Goal: Navigation & Orientation: Understand site structure

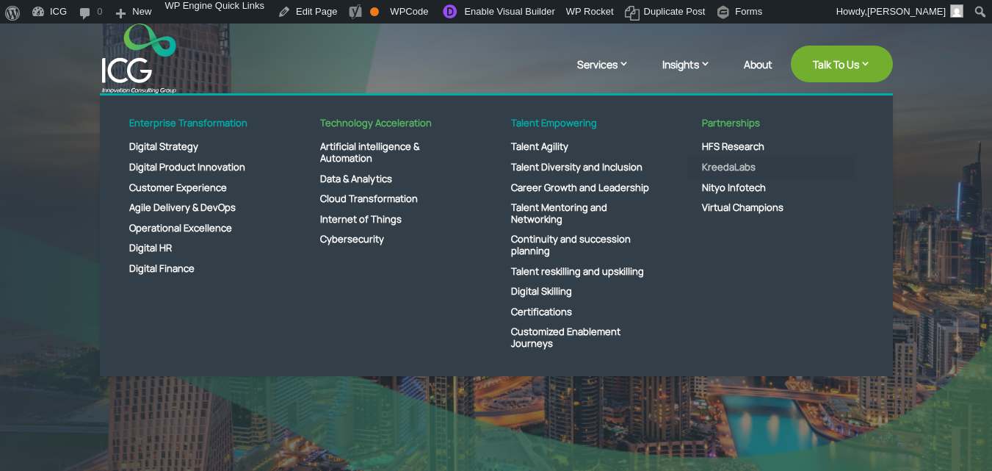
click at [725, 171] on link "KreedaLabs" at bounding box center [772, 167] width 169 height 21
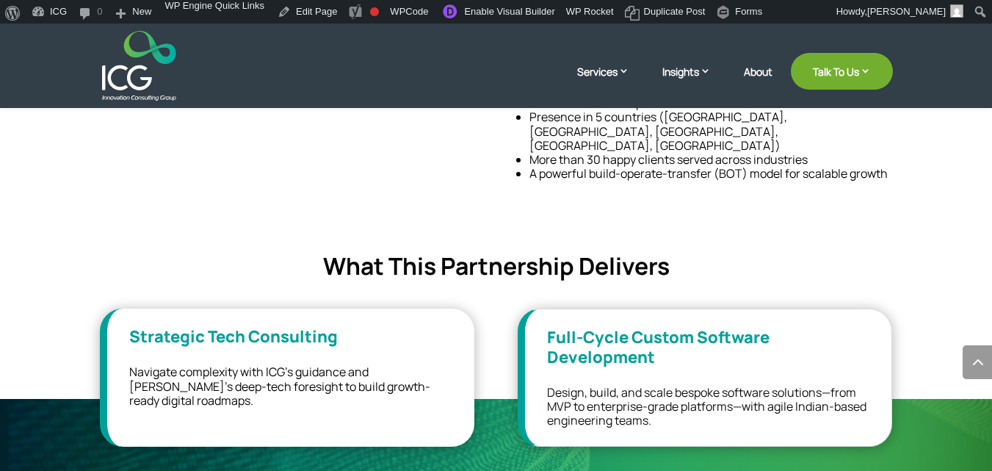
scroll to position [659, 0]
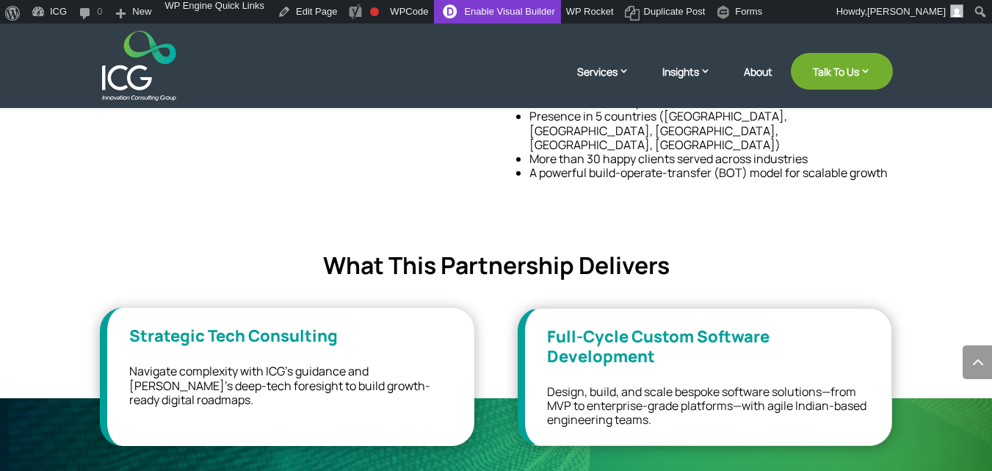
click at [522, 15] on link "Enable Visual Builder" at bounding box center [497, 12] width 126 height 24
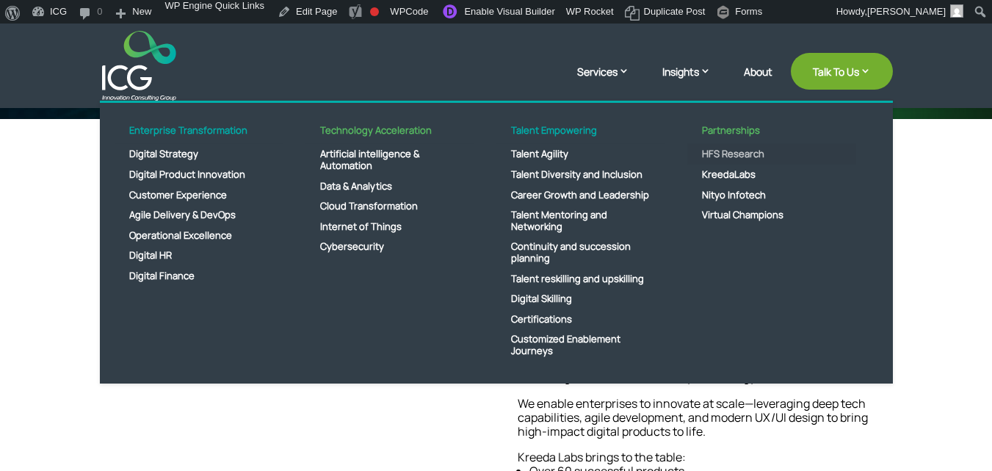
click at [720, 156] on link "HFS Research" at bounding box center [772, 154] width 169 height 21
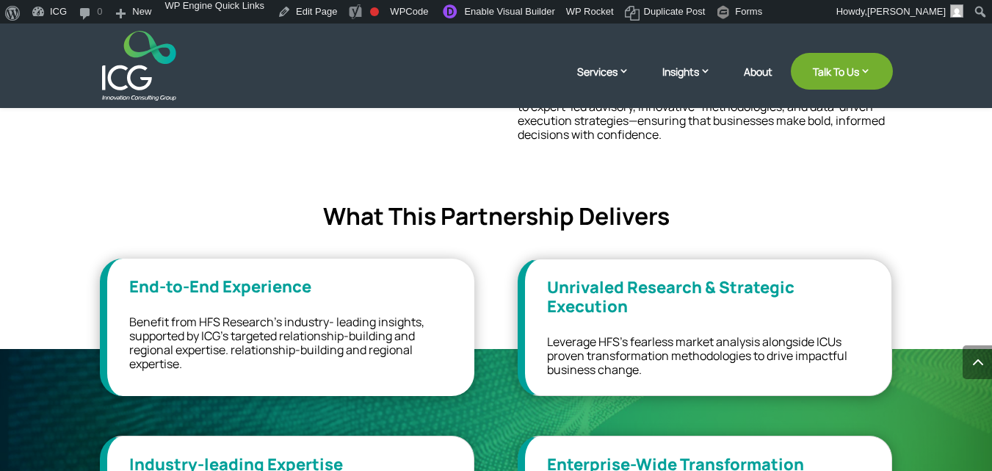
scroll to position [690, 0]
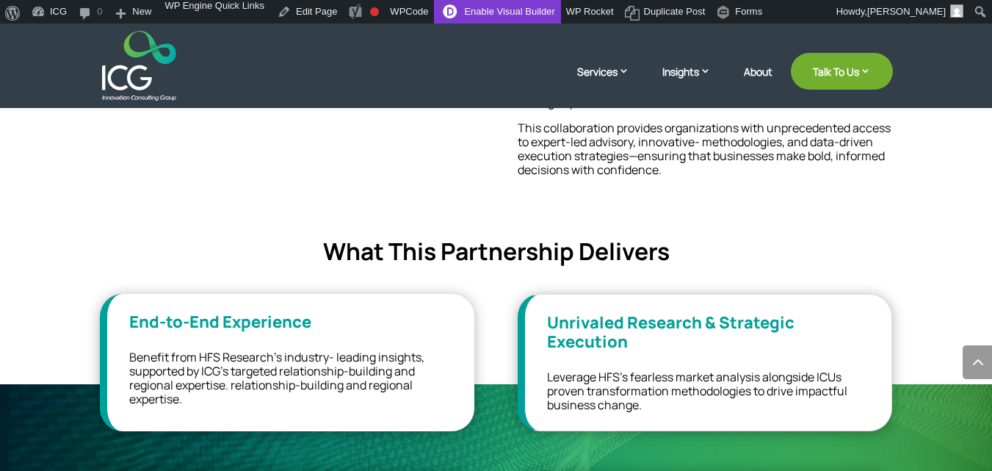
click at [512, 19] on link "Enable Visual Builder" at bounding box center [497, 12] width 126 height 24
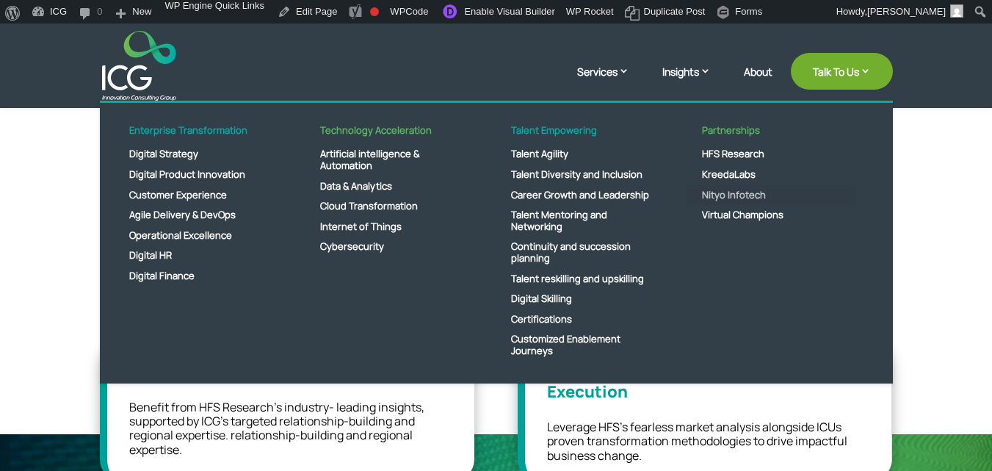
click at [715, 190] on link "Nityo Infotech" at bounding box center [772, 195] width 169 height 21
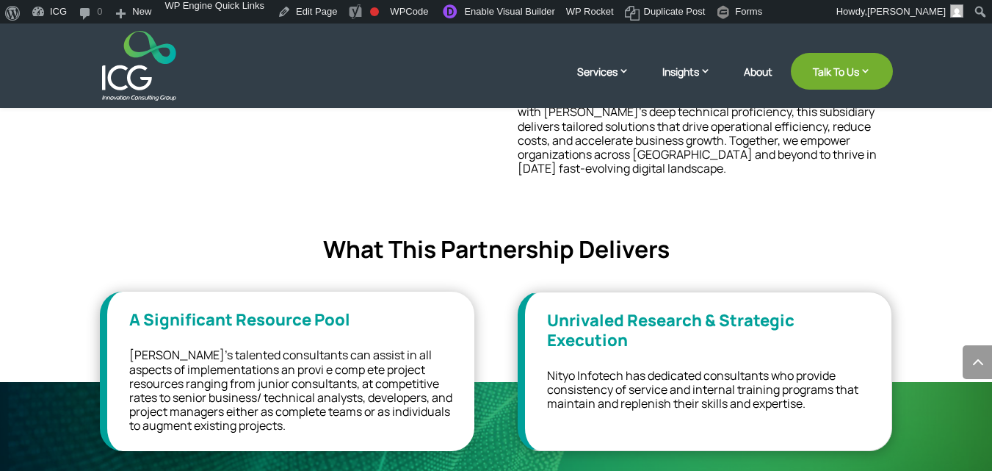
scroll to position [786, 0]
